Goal: Task Accomplishment & Management: Manage account settings

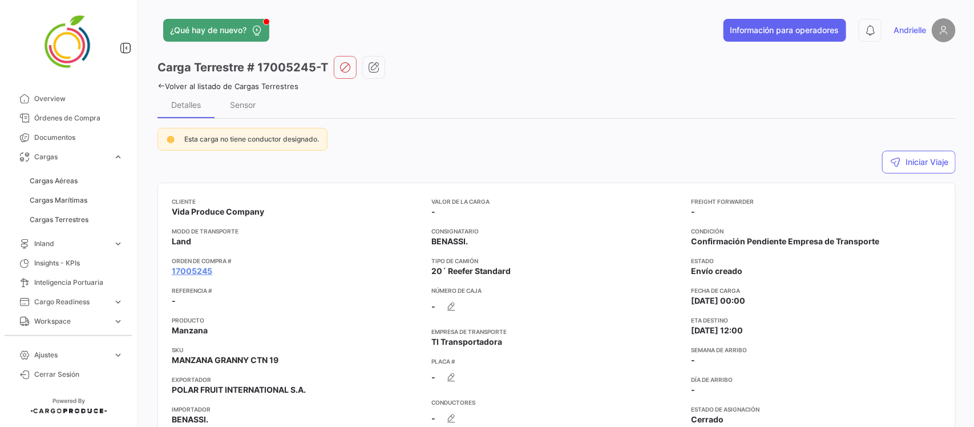
scroll to position [781, 0]
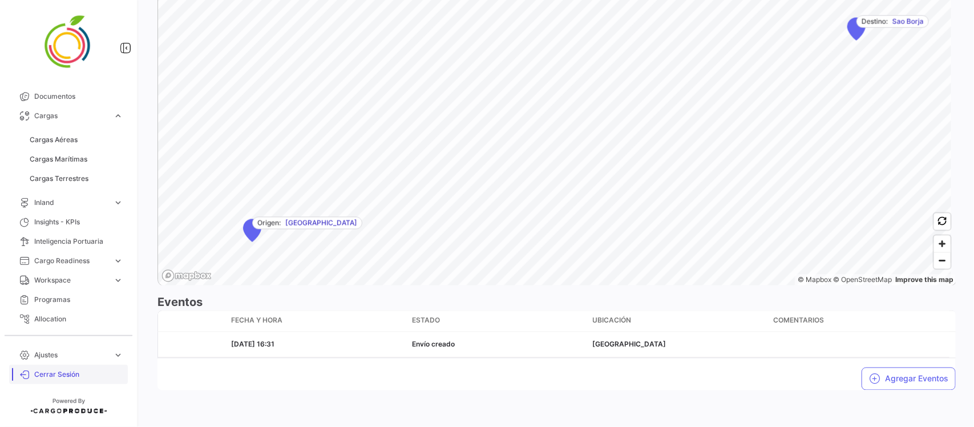
click at [74, 374] on span "Cerrar Sesión" at bounding box center [78, 374] width 89 height 10
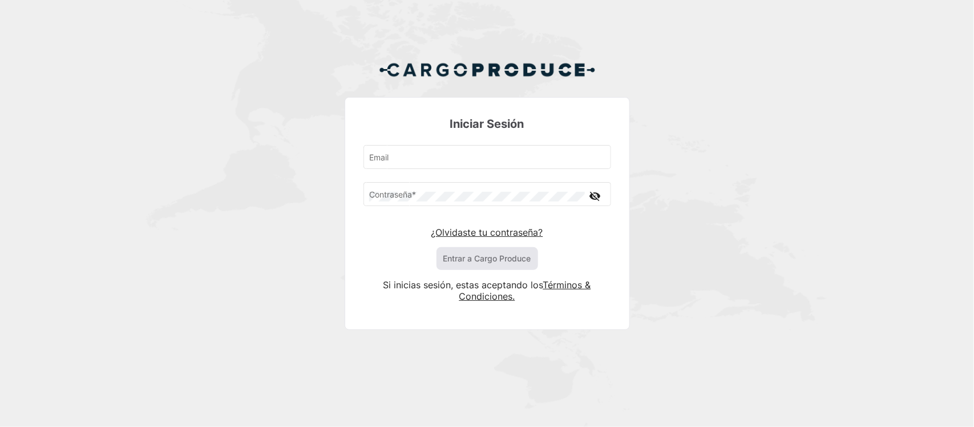
type input "[EMAIL_ADDRESS][DOMAIN_NAME]"
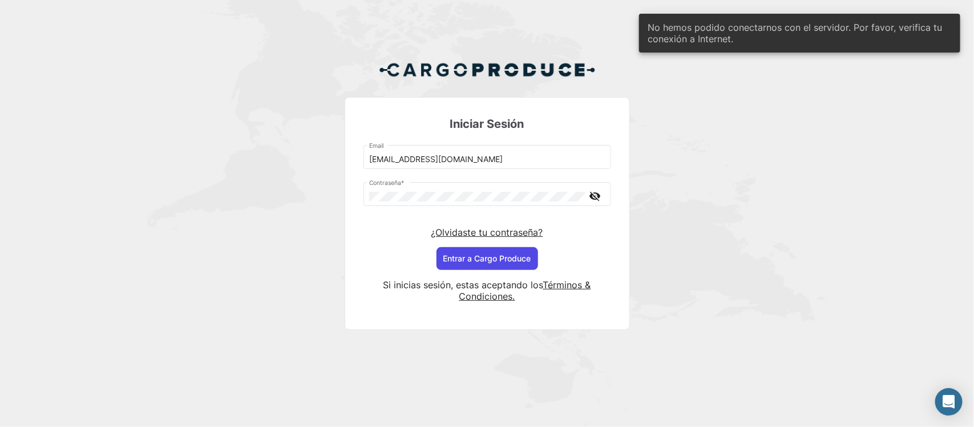
click at [489, 262] on button "Entrar a Cargo Produce" at bounding box center [487, 258] width 102 height 23
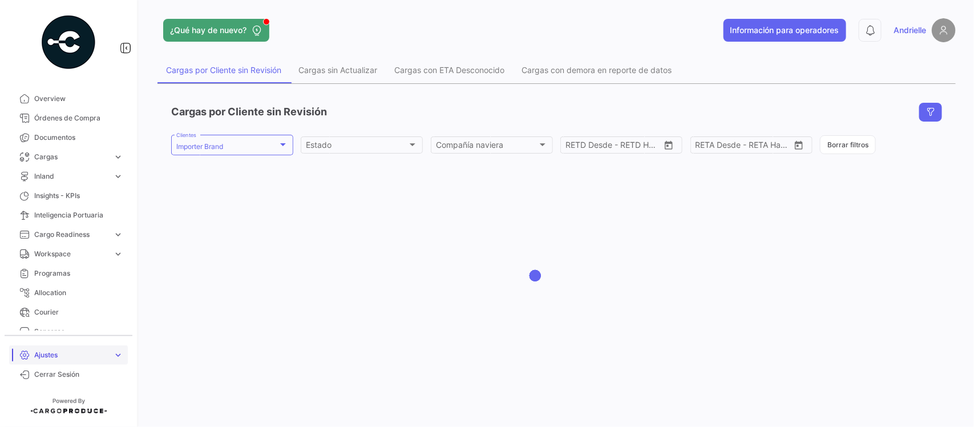
click at [44, 351] on span "Ajustes" at bounding box center [71, 355] width 74 height 10
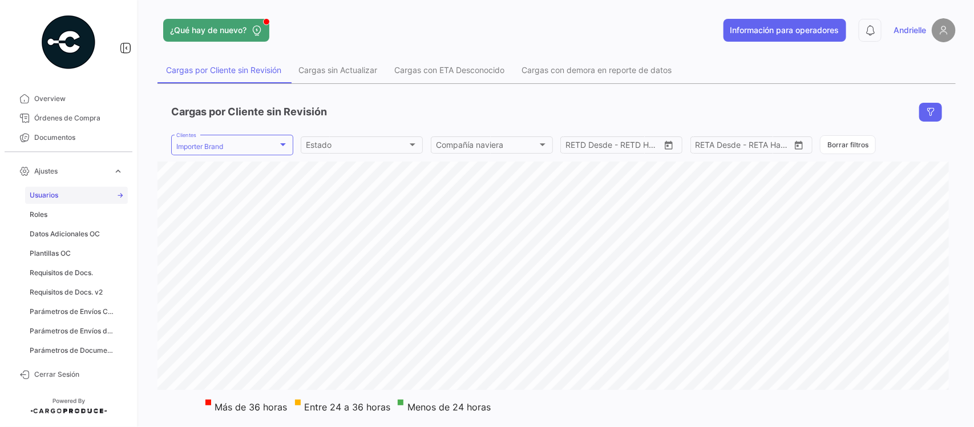
click at [63, 192] on link "Usuarios" at bounding box center [76, 195] width 103 height 17
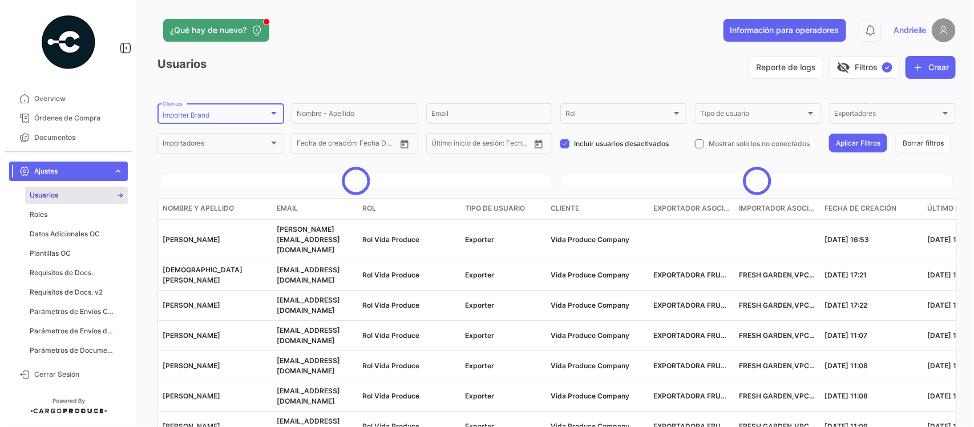
click at [233, 116] on div "Importer Brand" at bounding box center [216, 115] width 106 height 8
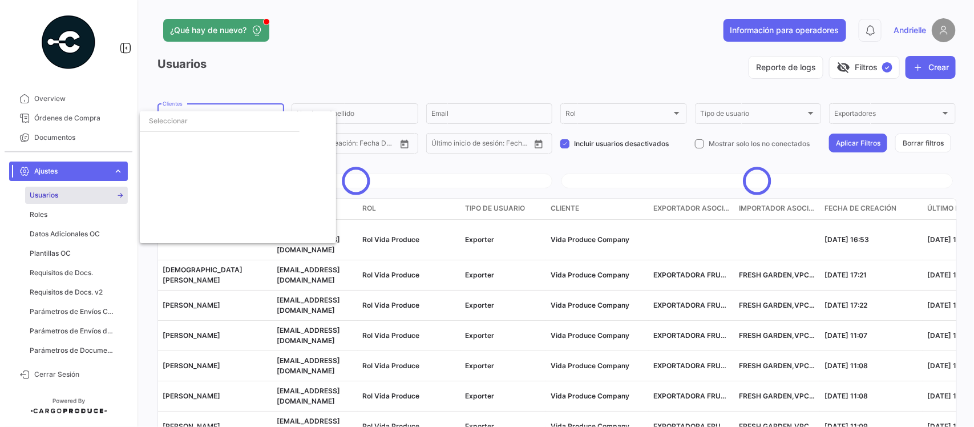
scroll to position [2514, 0]
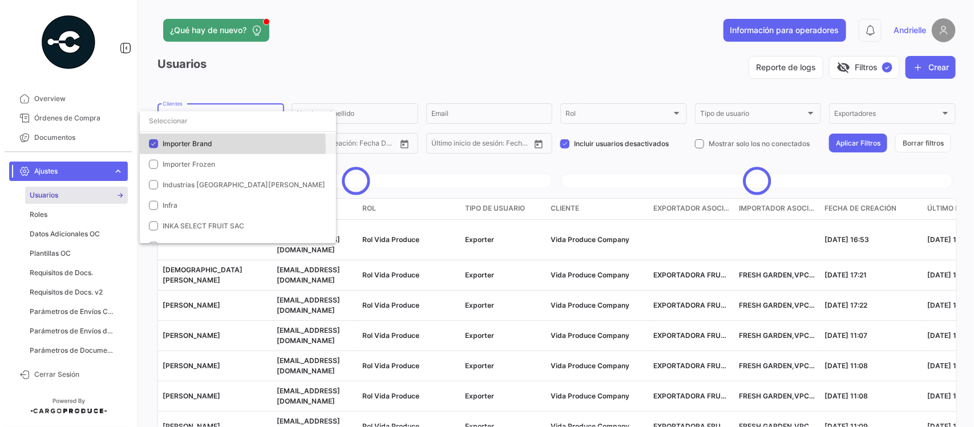
click at [176, 145] on span "Importer Brand" at bounding box center [188, 143] width 50 height 9
click at [186, 123] on input "dropdown search" at bounding box center [238, 121] width 196 height 21
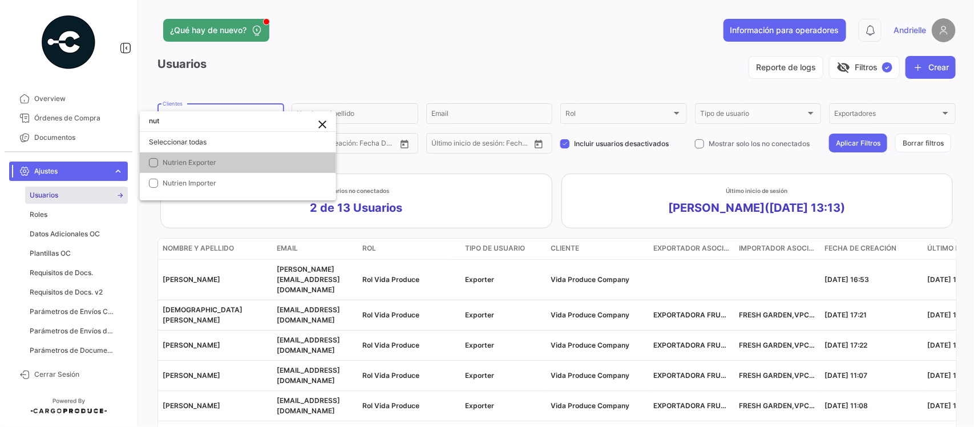
scroll to position [0, 0]
type input "nutrien"
click at [180, 161] on span "Nutrien Exporter" at bounding box center [190, 162] width 54 height 9
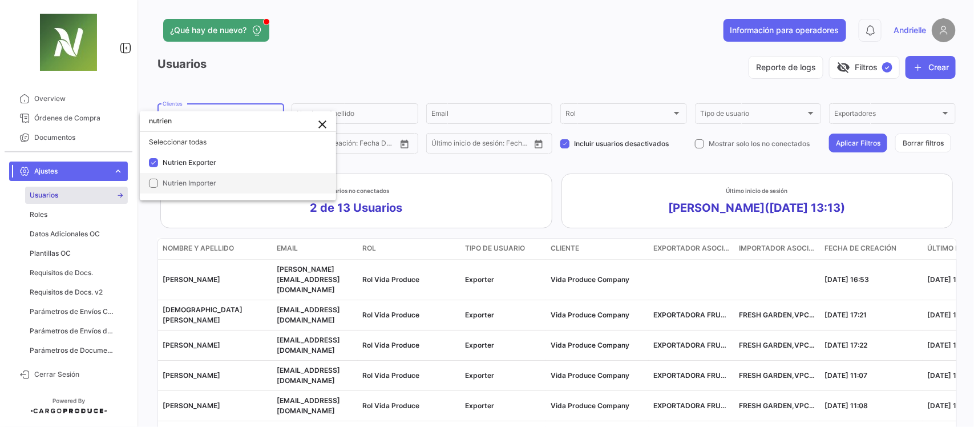
drag, startPoint x: 183, startPoint y: 183, endPoint x: 214, endPoint y: 160, distance: 39.3
click at [183, 181] on span "Nutrien Importer" at bounding box center [190, 183] width 54 height 9
click at [321, 67] on div at bounding box center [487, 213] width 974 height 427
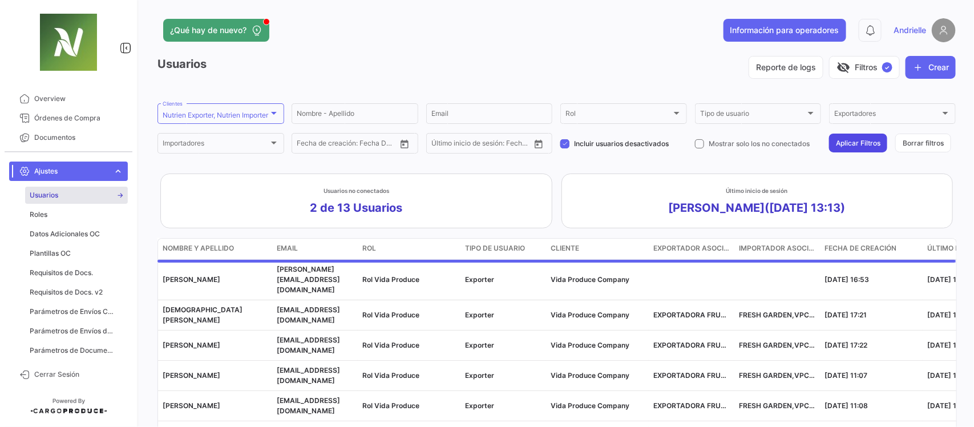
click at [848, 146] on button "Aplicar Filtros" at bounding box center [858, 142] width 58 height 19
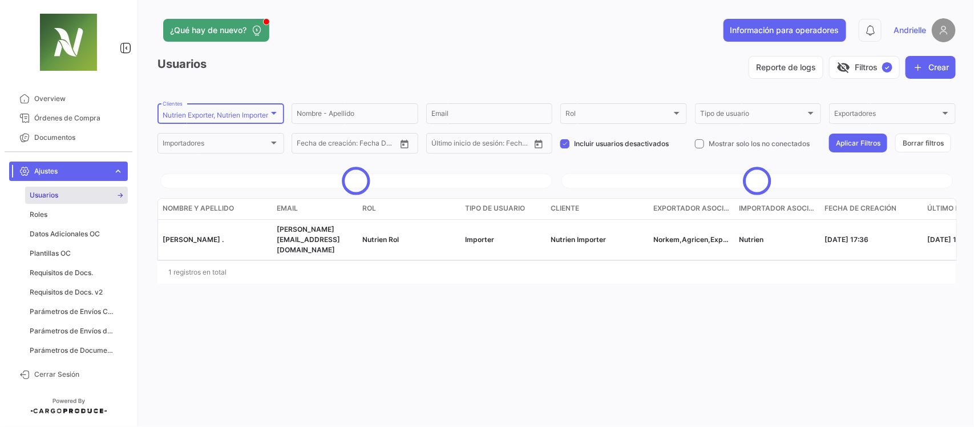
click at [269, 115] on div at bounding box center [274, 112] width 10 height 9
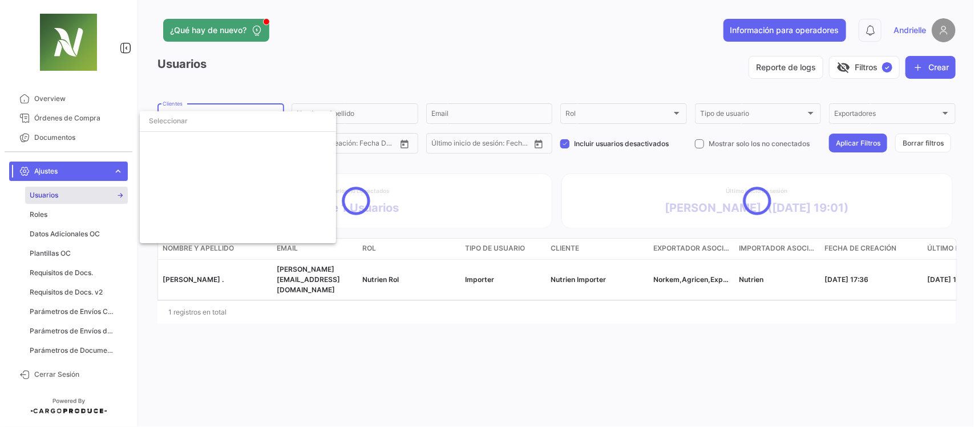
scroll to position [3358, 0]
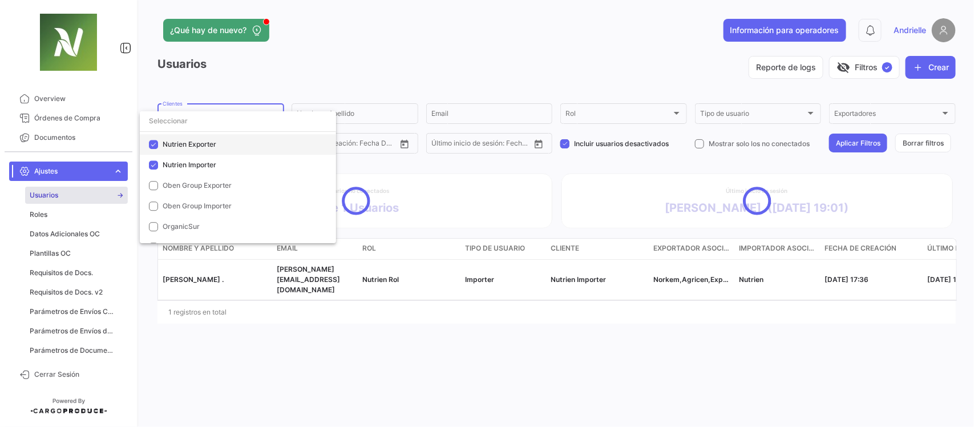
click at [186, 144] on span "Nutrien Exporter" at bounding box center [190, 144] width 54 height 9
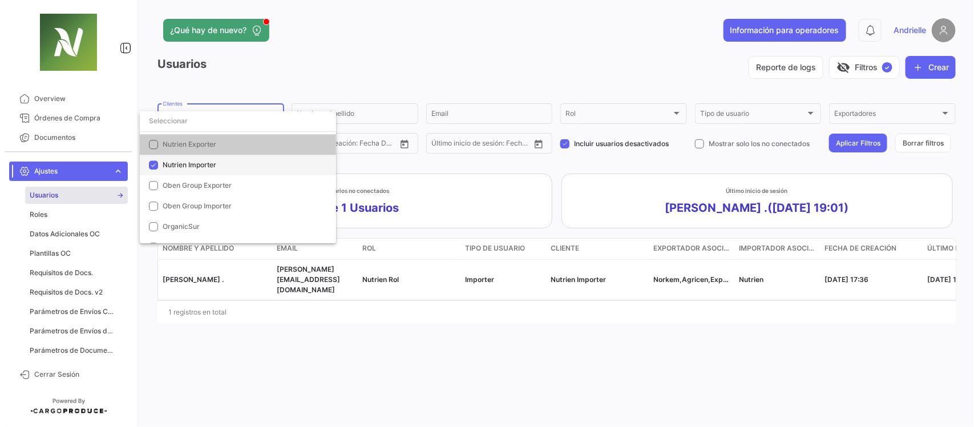
click at [177, 166] on span "Nutrien Importer" at bounding box center [190, 164] width 54 height 9
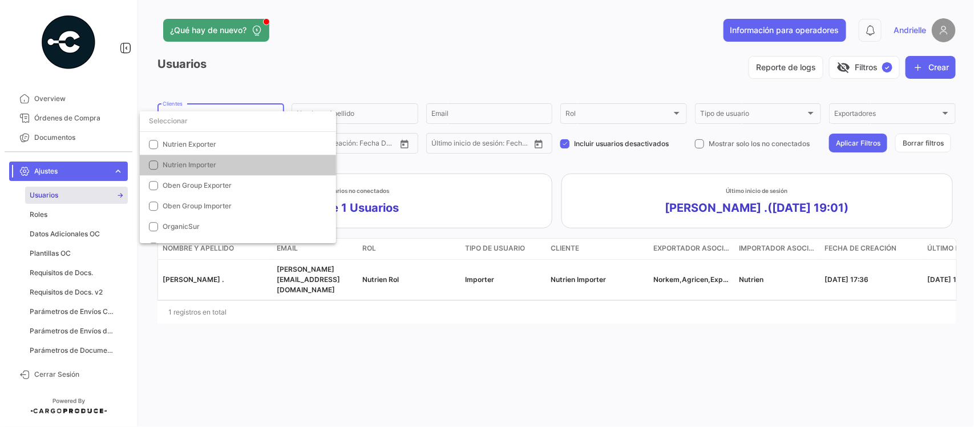
click at [266, 60] on div at bounding box center [487, 213] width 974 height 427
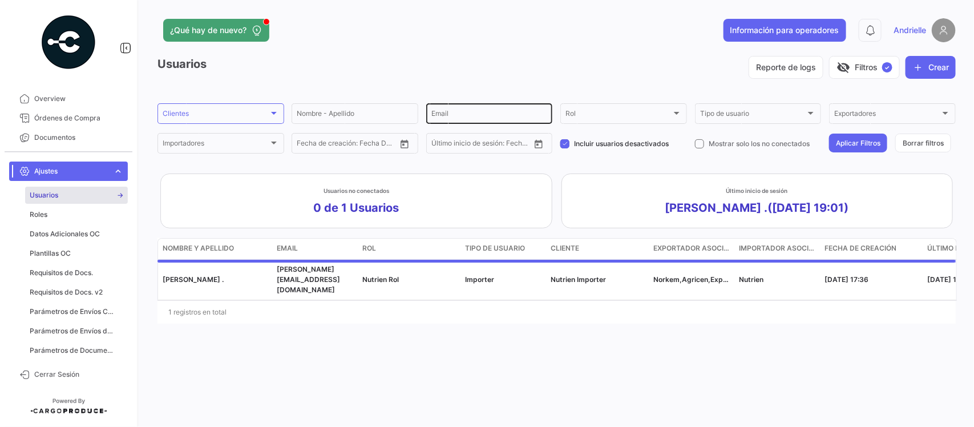
click at [452, 112] on input "Email" at bounding box center [489, 115] width 116 height 8
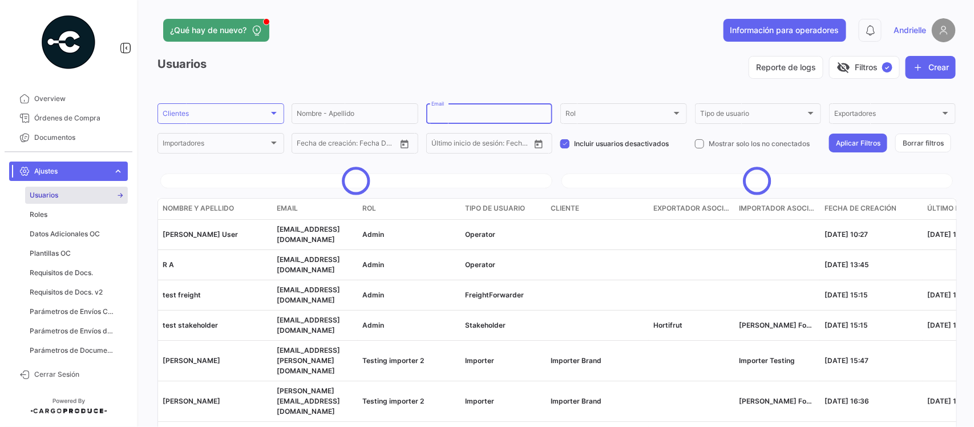
paste input "[PERSON_NAME][EMAIL_ADDRESS][PERSON_NAME][DOMAIN_NAME]"
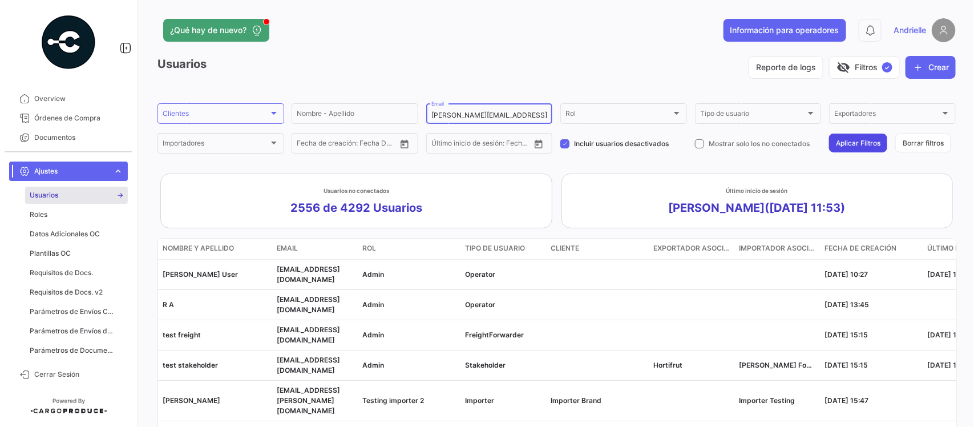
type input "[PERSON_NAME][EMAIL_ADDRESS][PERSON_NAME][DOMAIN_NAME]"
click at [853, 140] on button "Aplicar Filtros" at bounding box center [858, 142] width 58 height 19
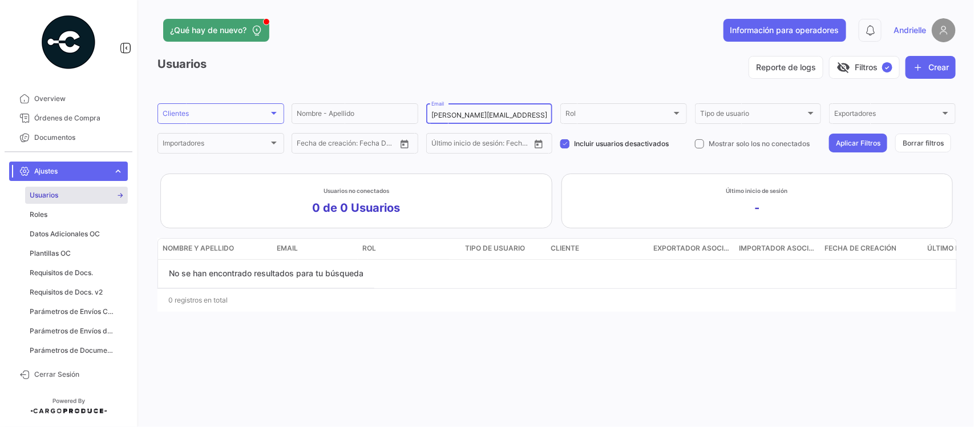
click at [526, 112] on input "[PERSON_NAME][EMAIL_ADDRESS][PERSON_NAME][DOMAIN_NAME]" at bounding box center [489, 115] width 116 height 8
click at [567, 147] on span at bounding box center [564, 143] width 9 height 9
click at [565, 148] on input "Incluir usuarios desactivados" at bounding box center [564, 148] width 1 height 1
checkbox input "false"
click at [851, 144] on button "Aplicar Filtros" at bounding box center [858, 142] width 58 height 19
